Goal: Task Accomplishment & Management: Manage account settings

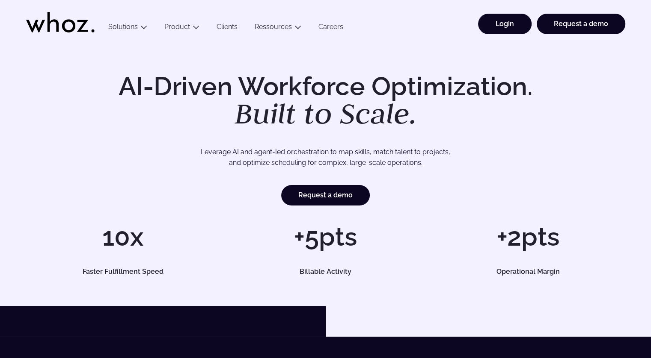
click at [510, 20] on link "Login" at bounding box center [504, 24] width 53 height 21
click at [501, 30] on link "Login" at bounding box center [504, 24] width 53 height 21
click at [501, 22] on link "Login" at bounding box center [504, 24] width 53 height 21
